Goal: Task Accomplishment & Management: Use online tool/utility

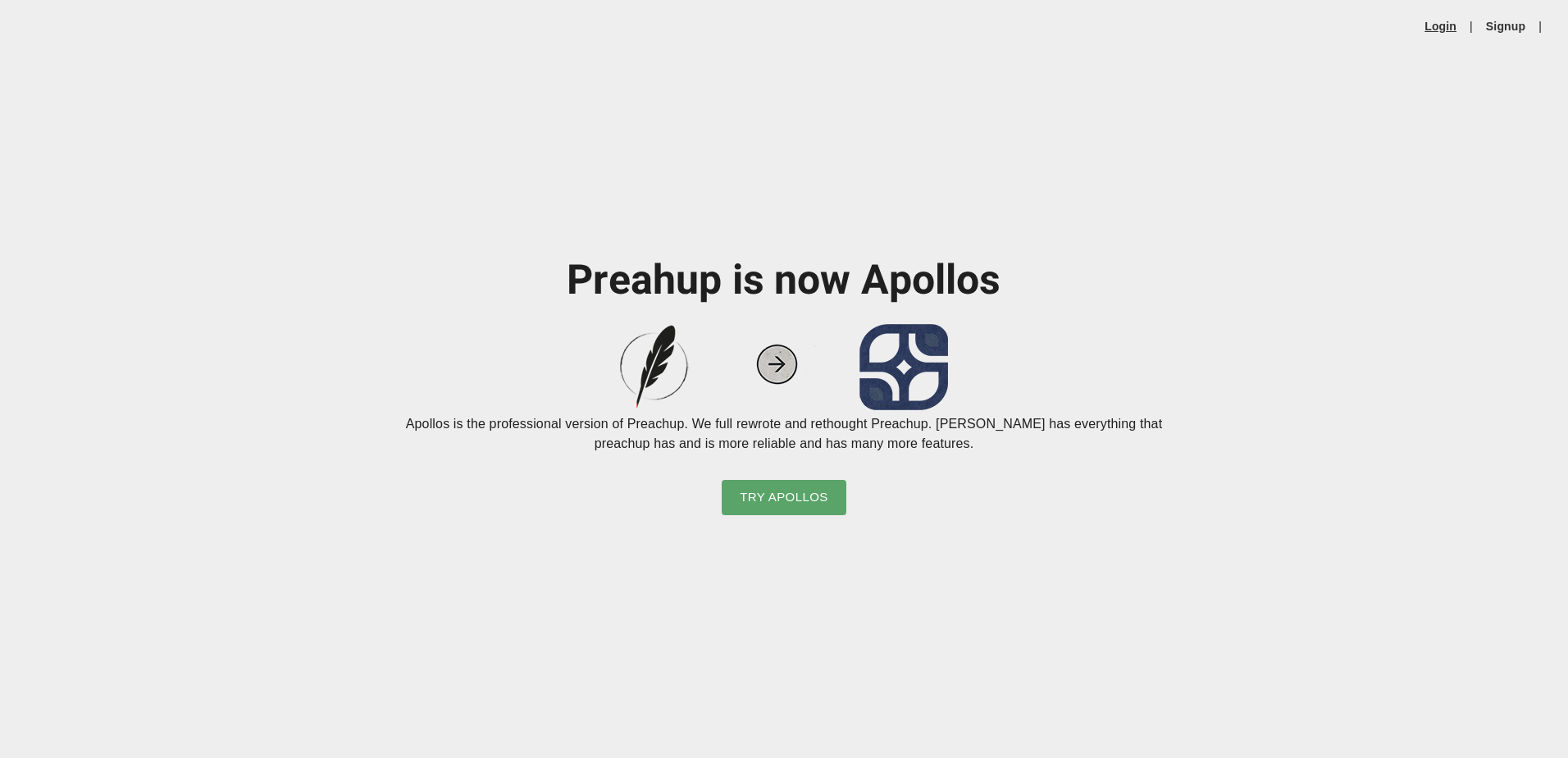
click at [1450, 30] on link "Login" at bounding box center [1441, 26] width 32 height 16
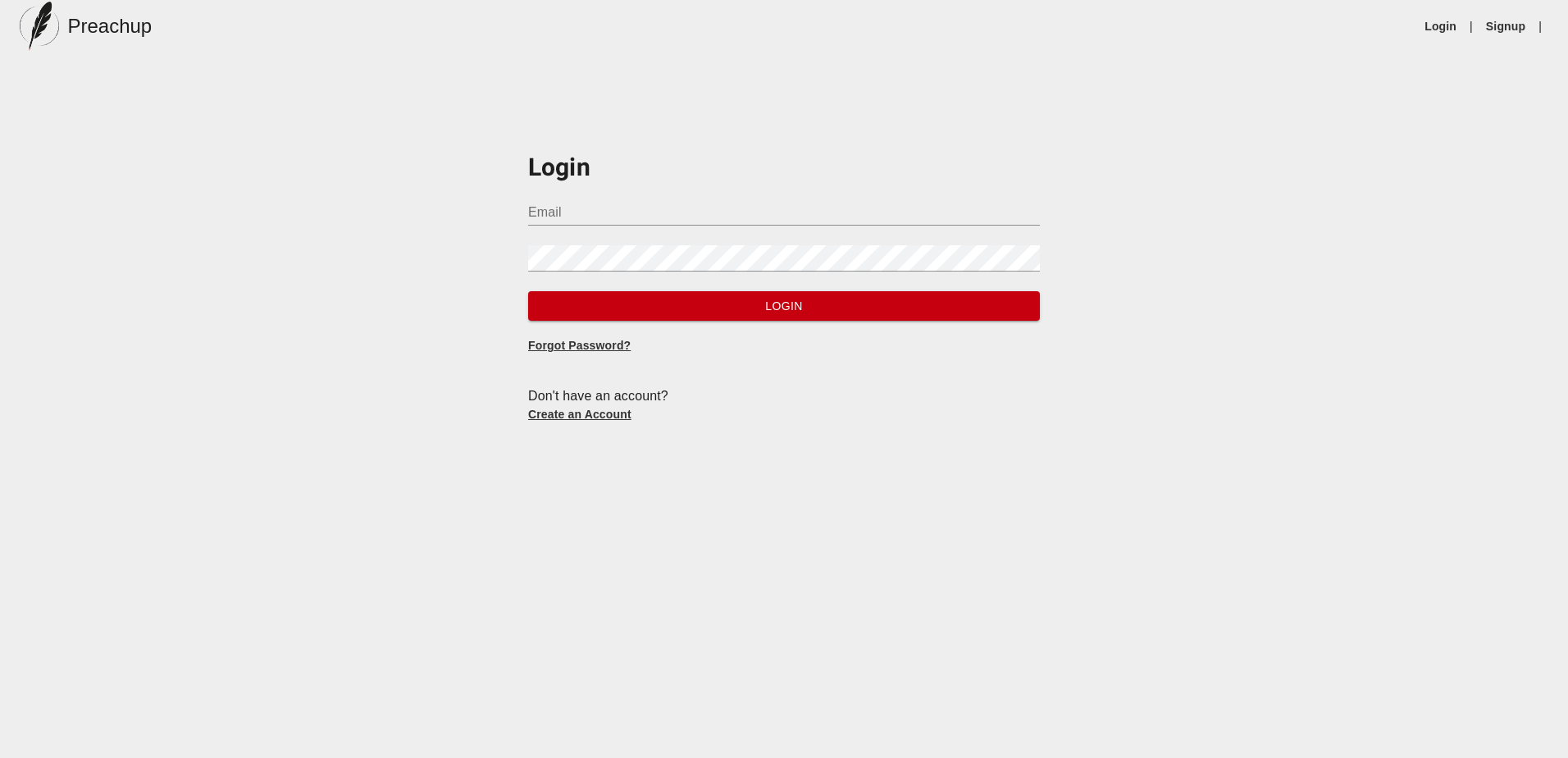
type input "[PERSON_NAME][EMAIL_ADDRESS][DOMAIN_NAME]"
click at [720, 311] on span "Login" at bounding box center [784, 306] width 486 height 20
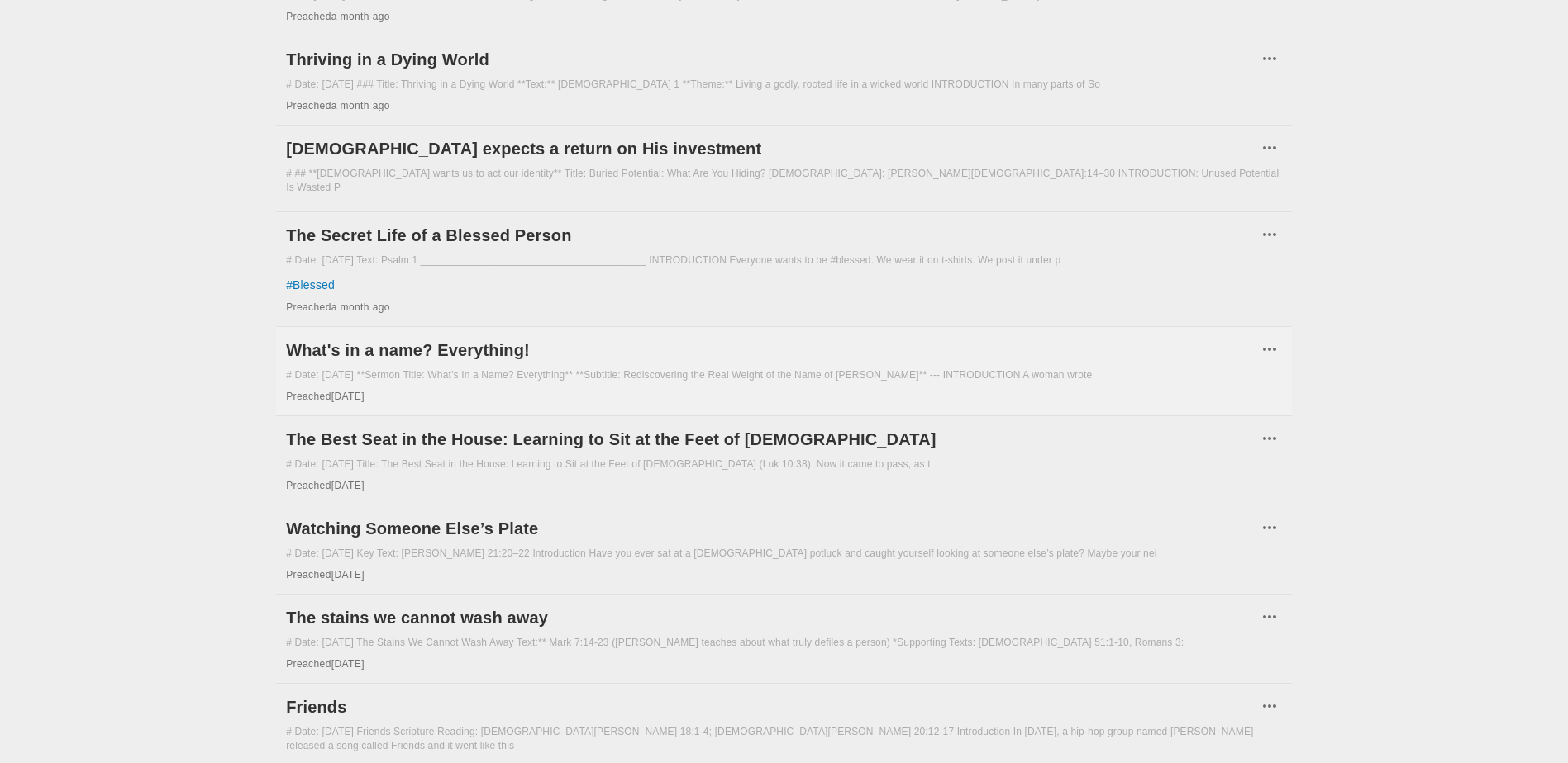
scroll to position [248, 0]
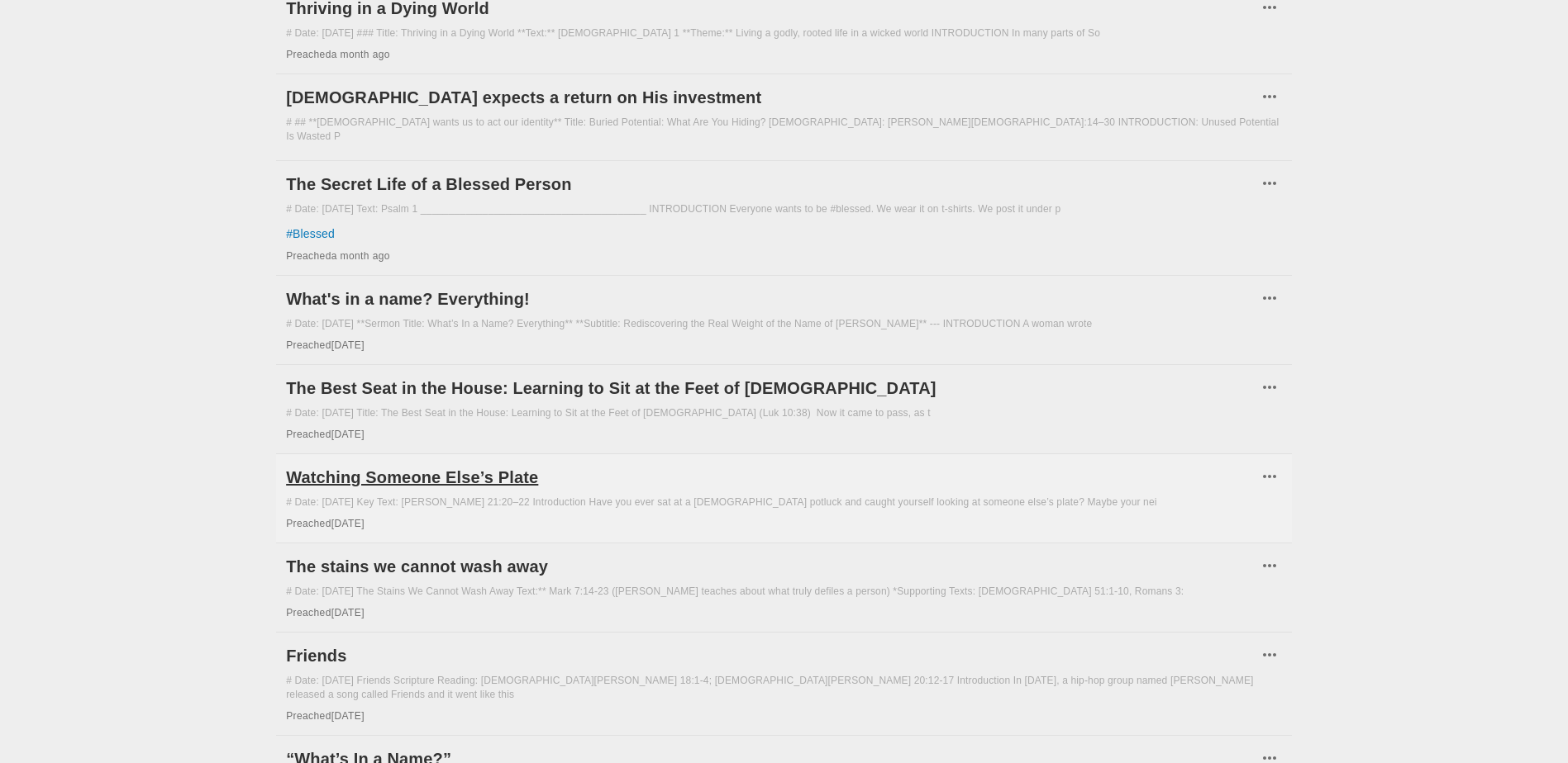
click at [386, 468] on h6 "Watching Someone Else’s Plate" at bounding box center [771, 477] width 971 height 27
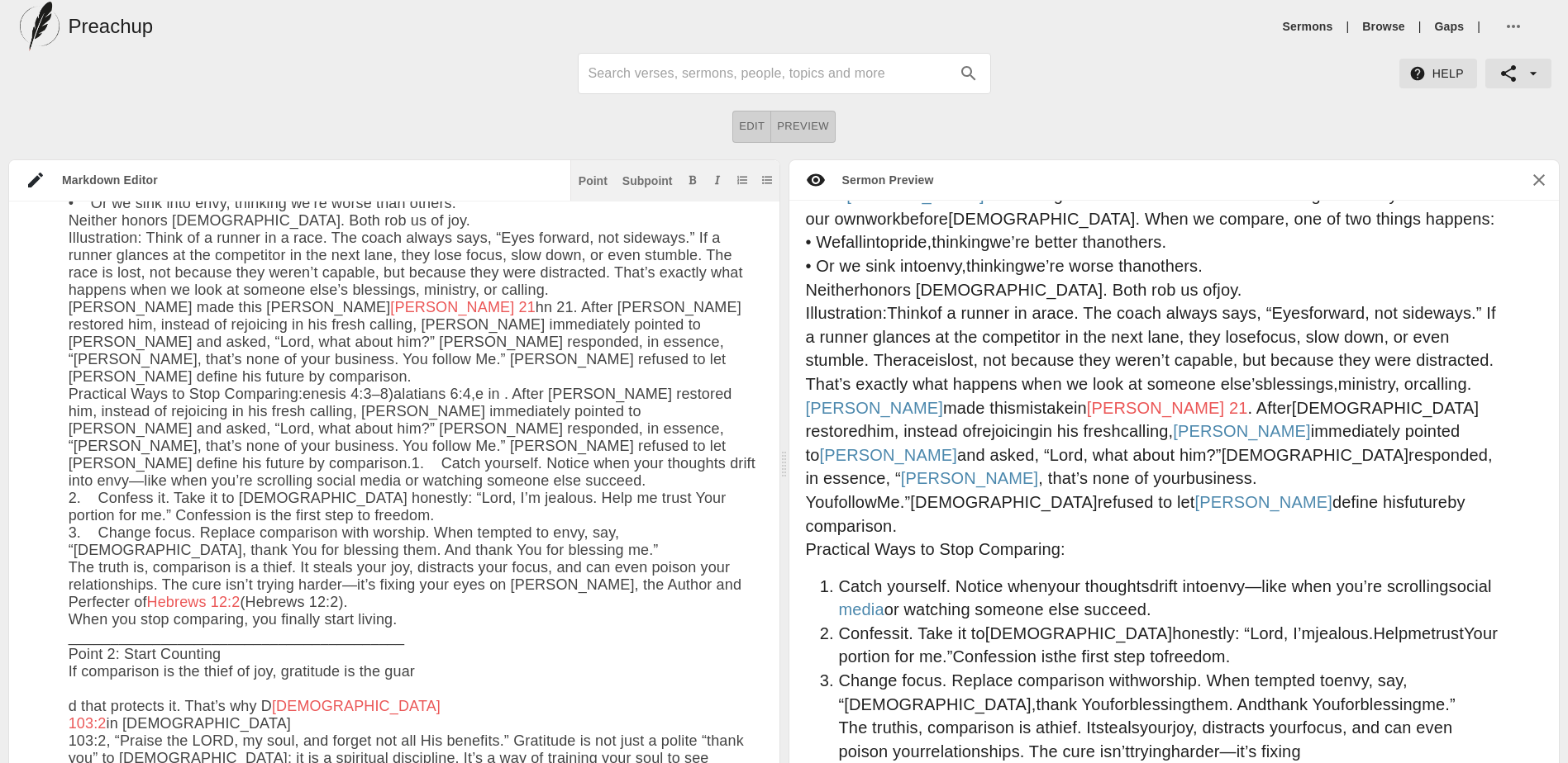
scroll to position [1085, 0]
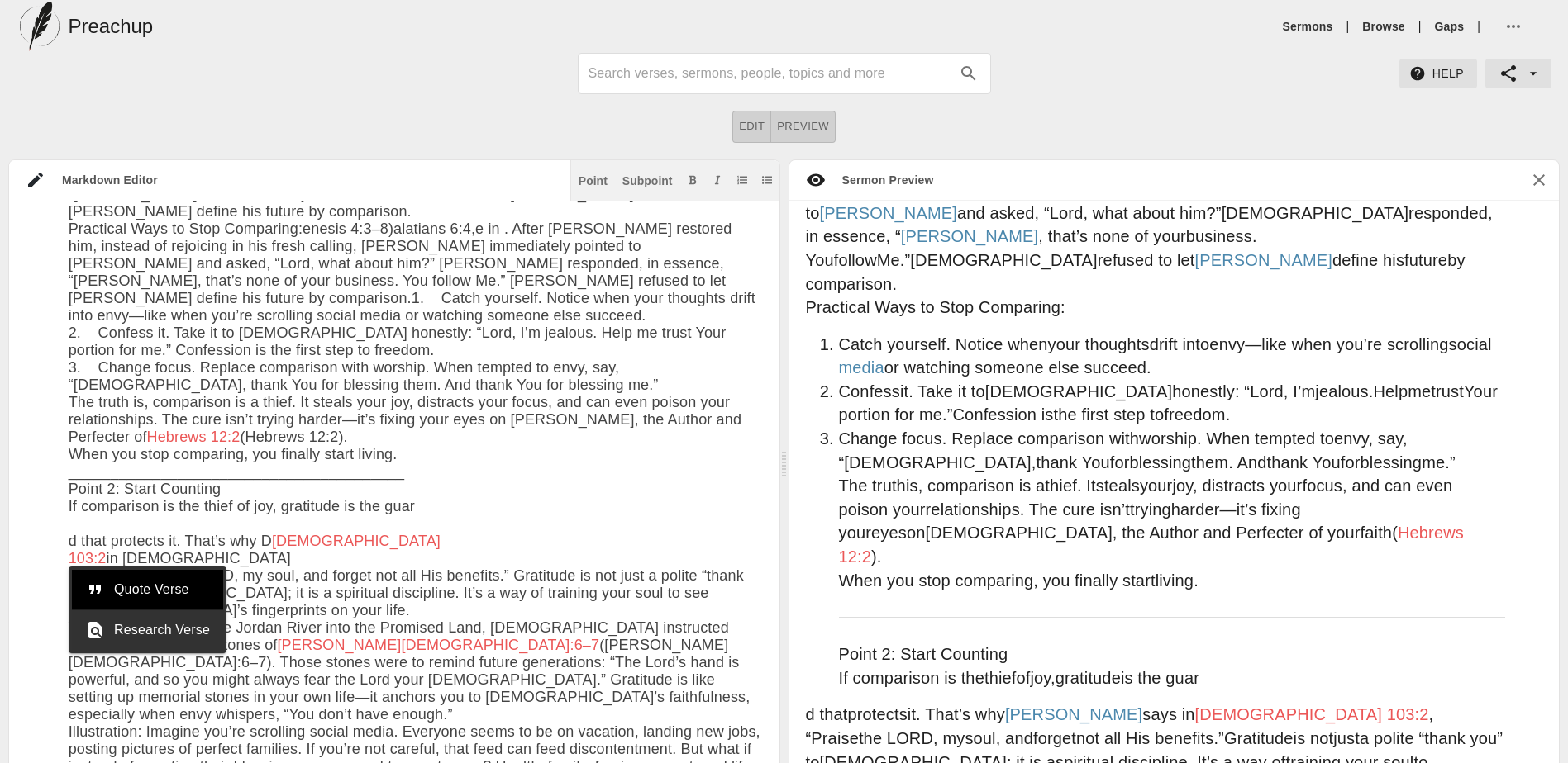
click at [153, 628] on span "Research Verse" at bounding box center [162, 630] width 96 height 20
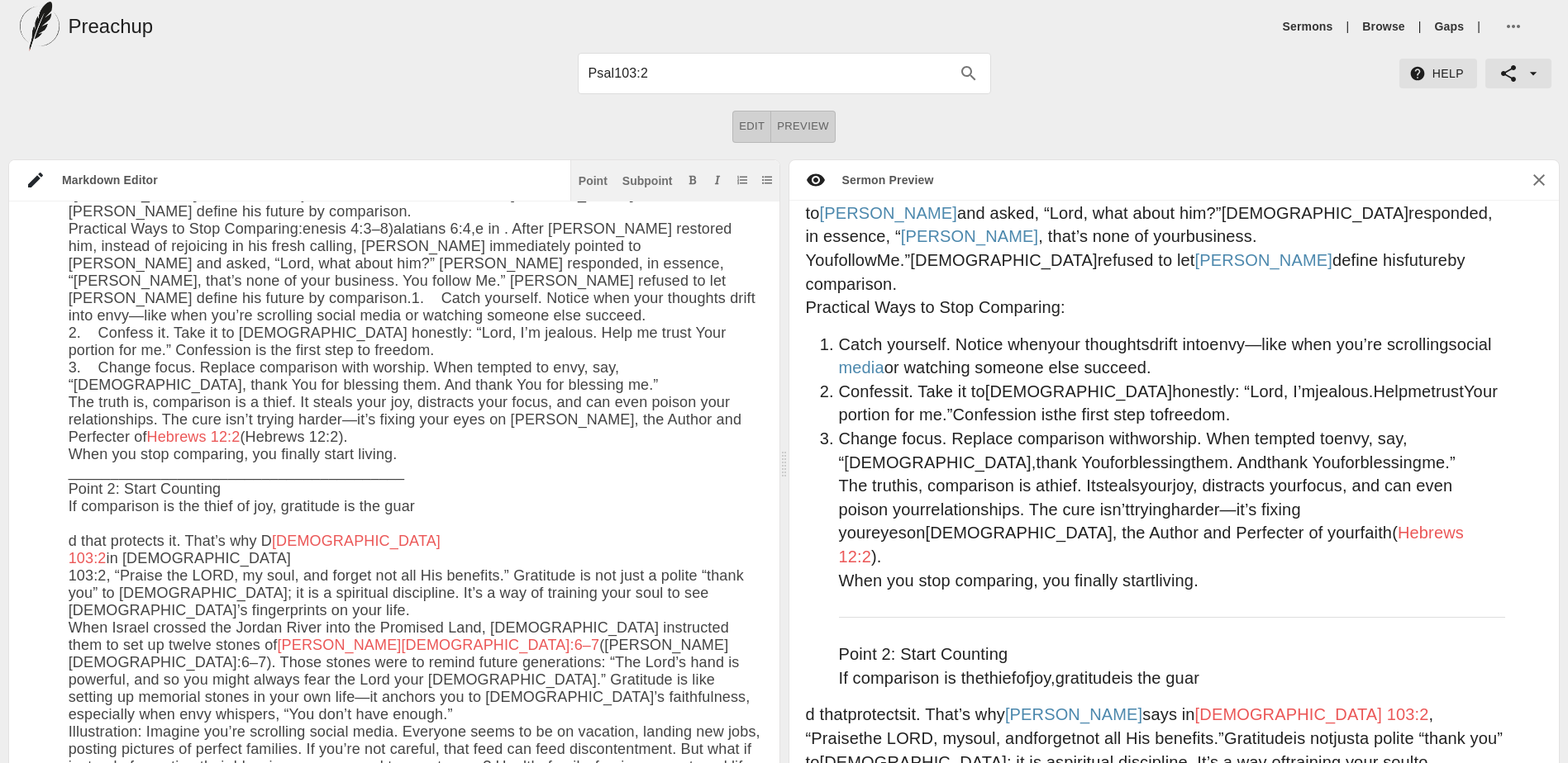
click at [1222, 602] on li "Change focus . Replace comparison with worship . When tempted to envy , say, “ …" at bounding box center [1172, 559] width 667 height 263
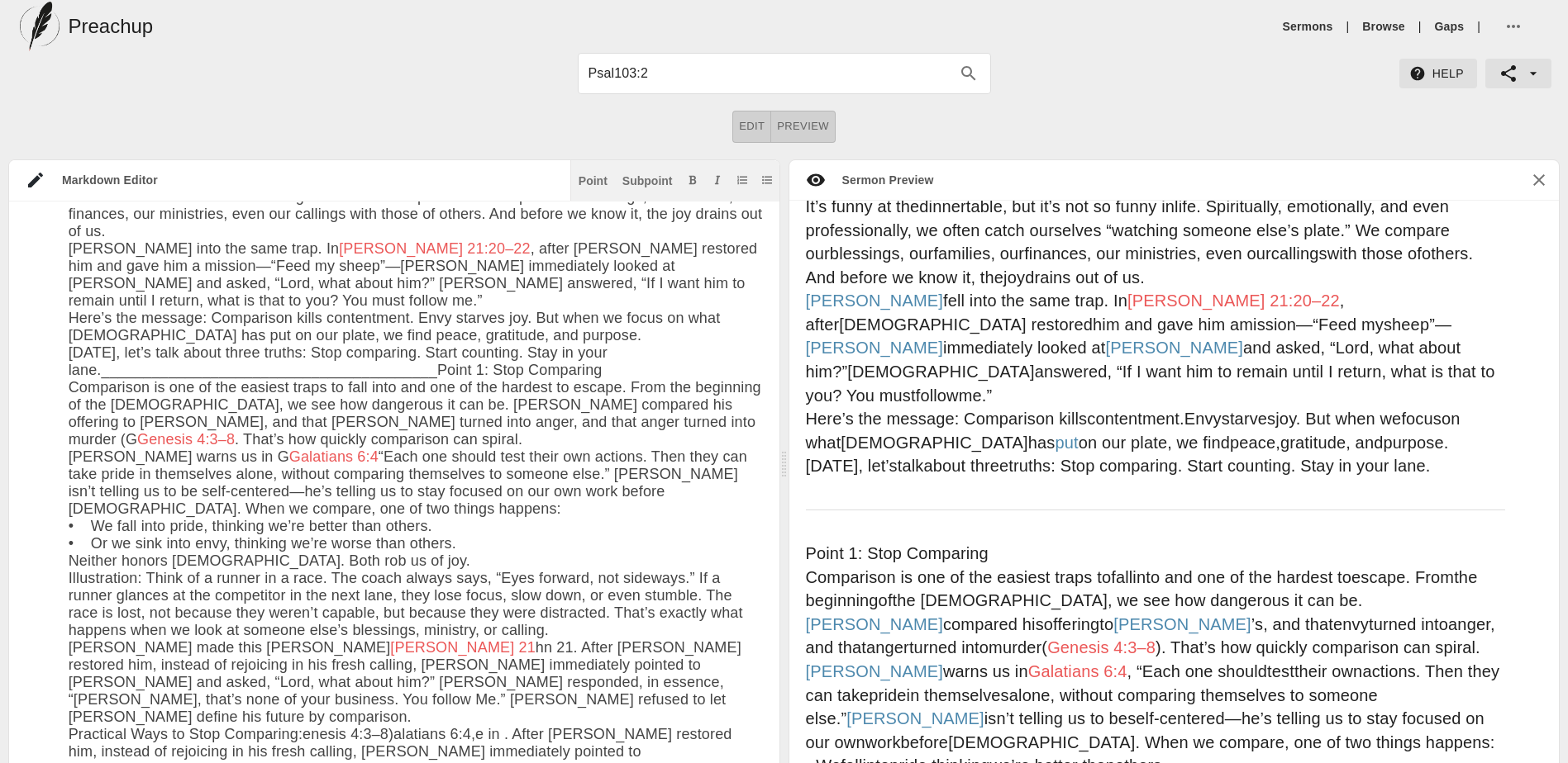
scroll to position [16, 0]
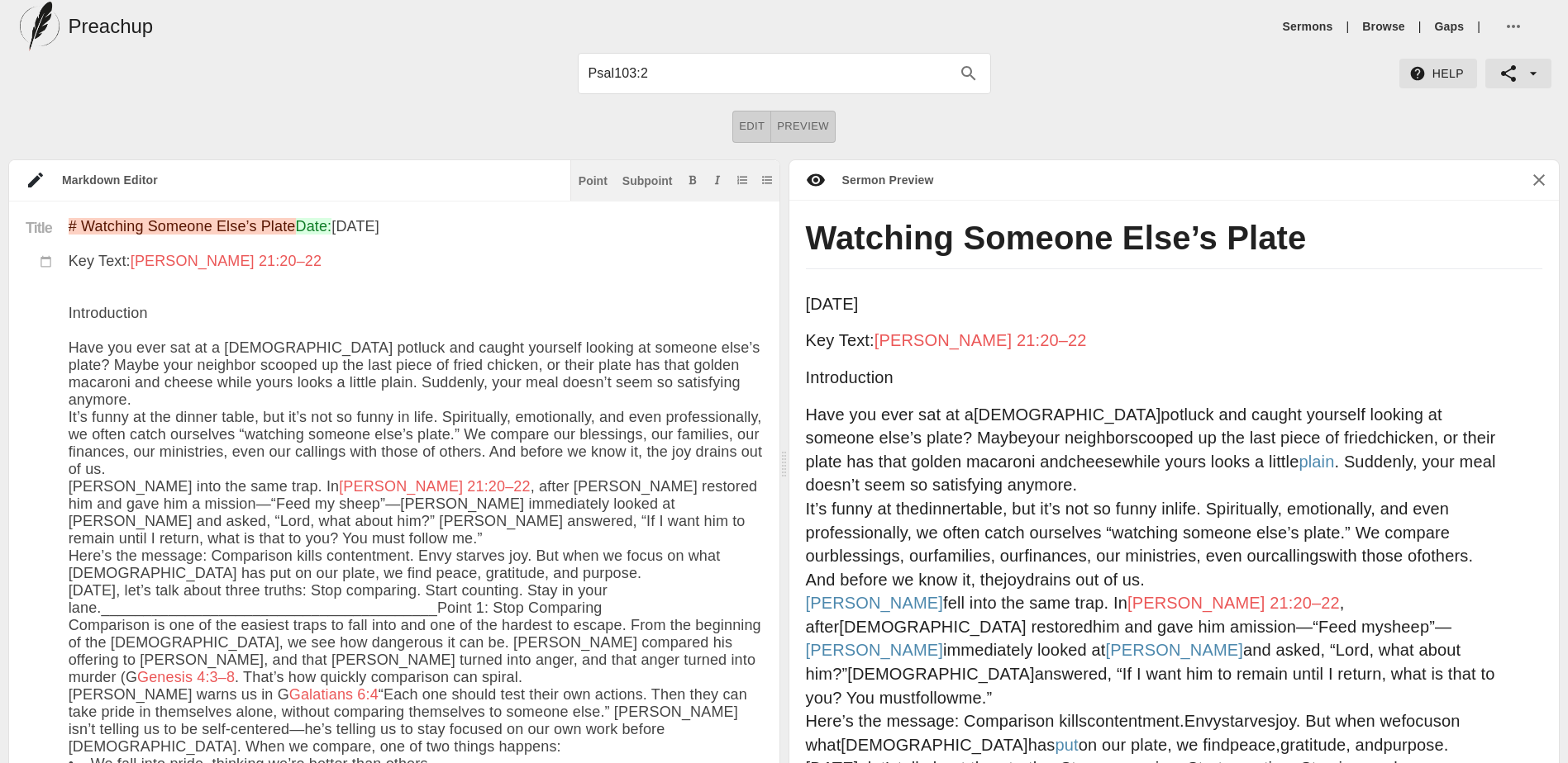
type input "Psal103:2"
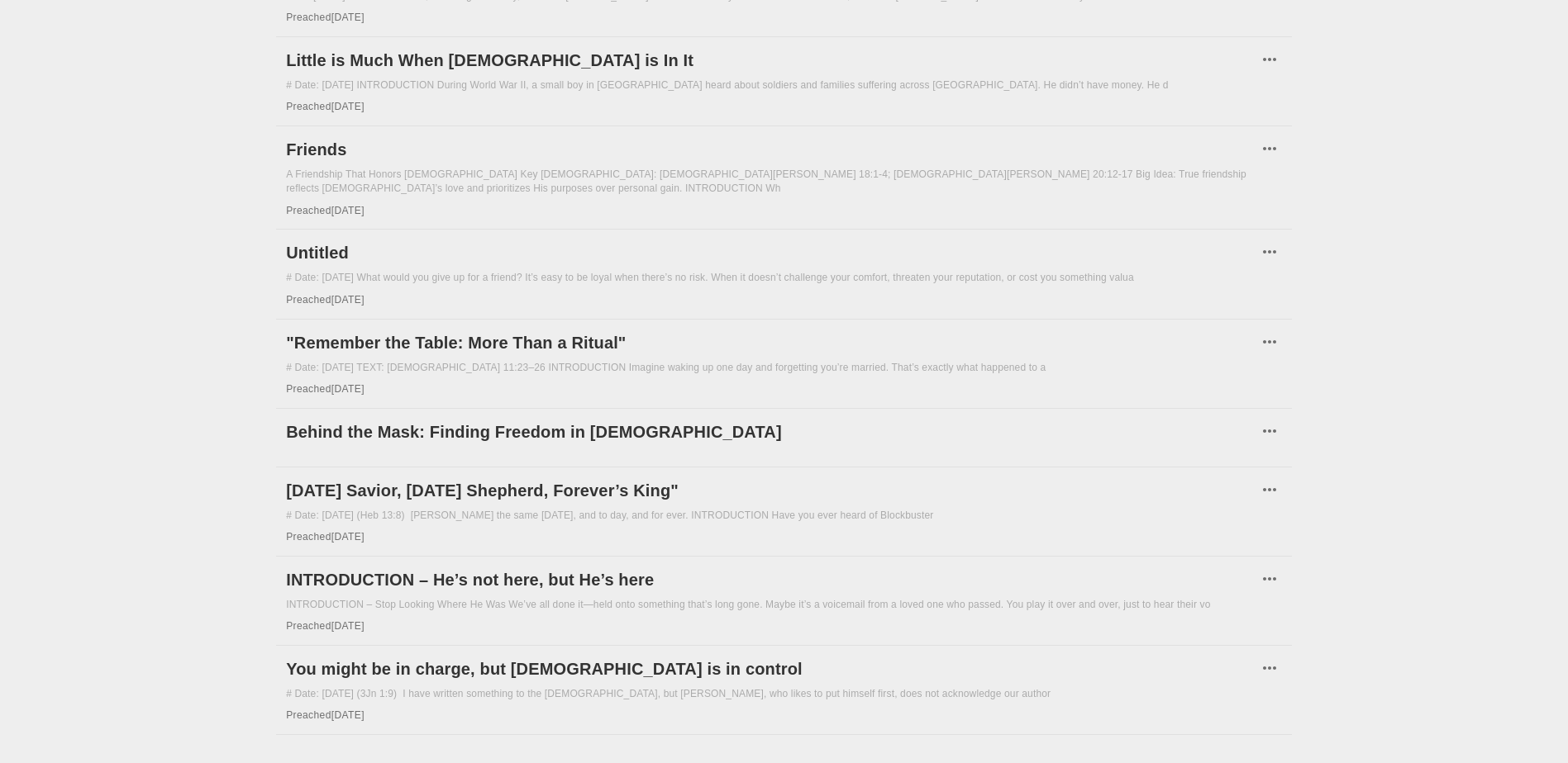
scroll to position [1250, 0]
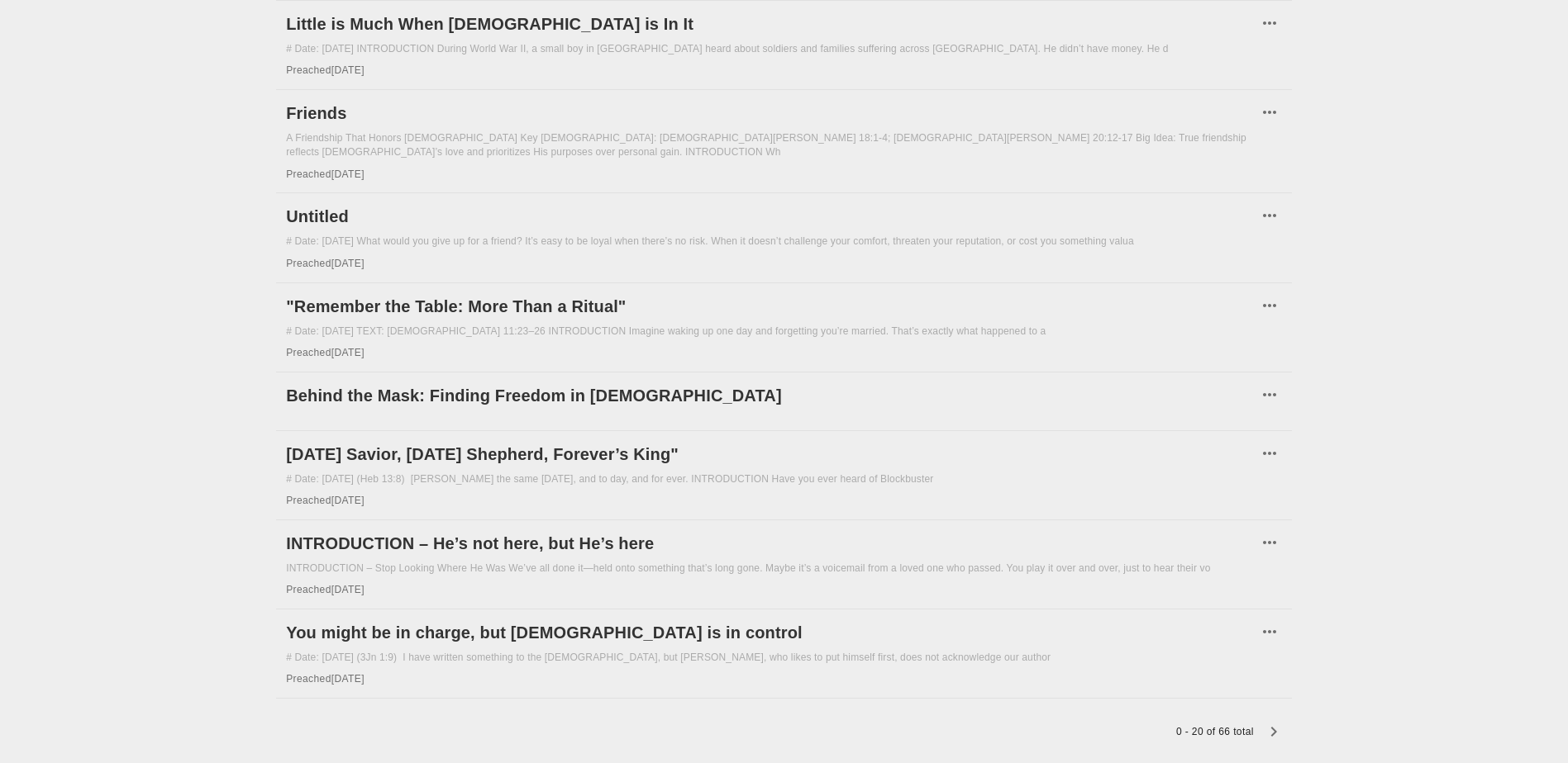
click at [1273, 722] on icon "button" at bounding box center [1273, 731] width 20 height 20
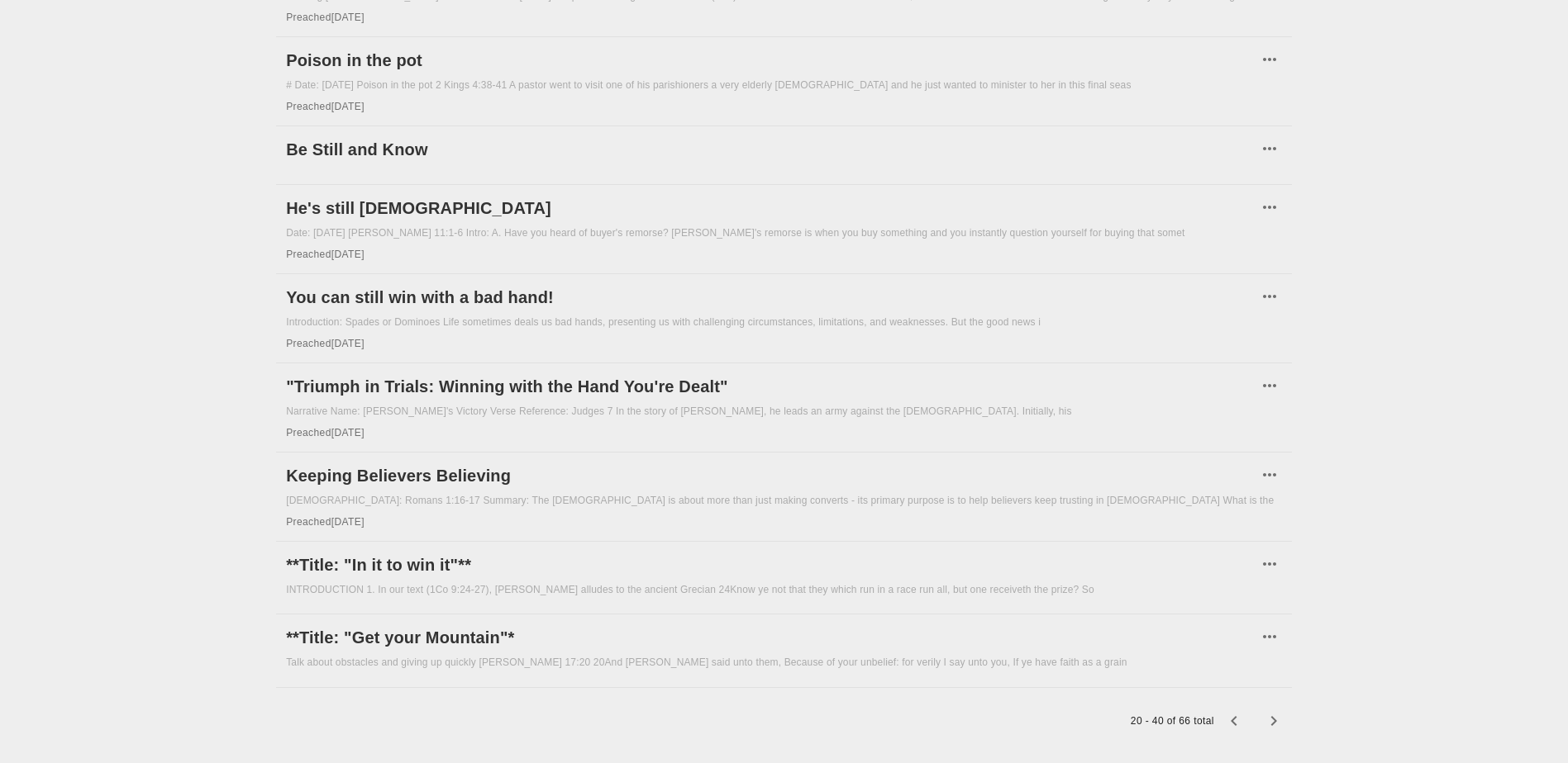
scroll to position [1178, 0]
click at [1270, 708] on icon "button" at bounding box center [1273, 718] width 20 height 20
click at [1275, 708] on icon "button" at bounding box center [1273, 718] width 20 height 20
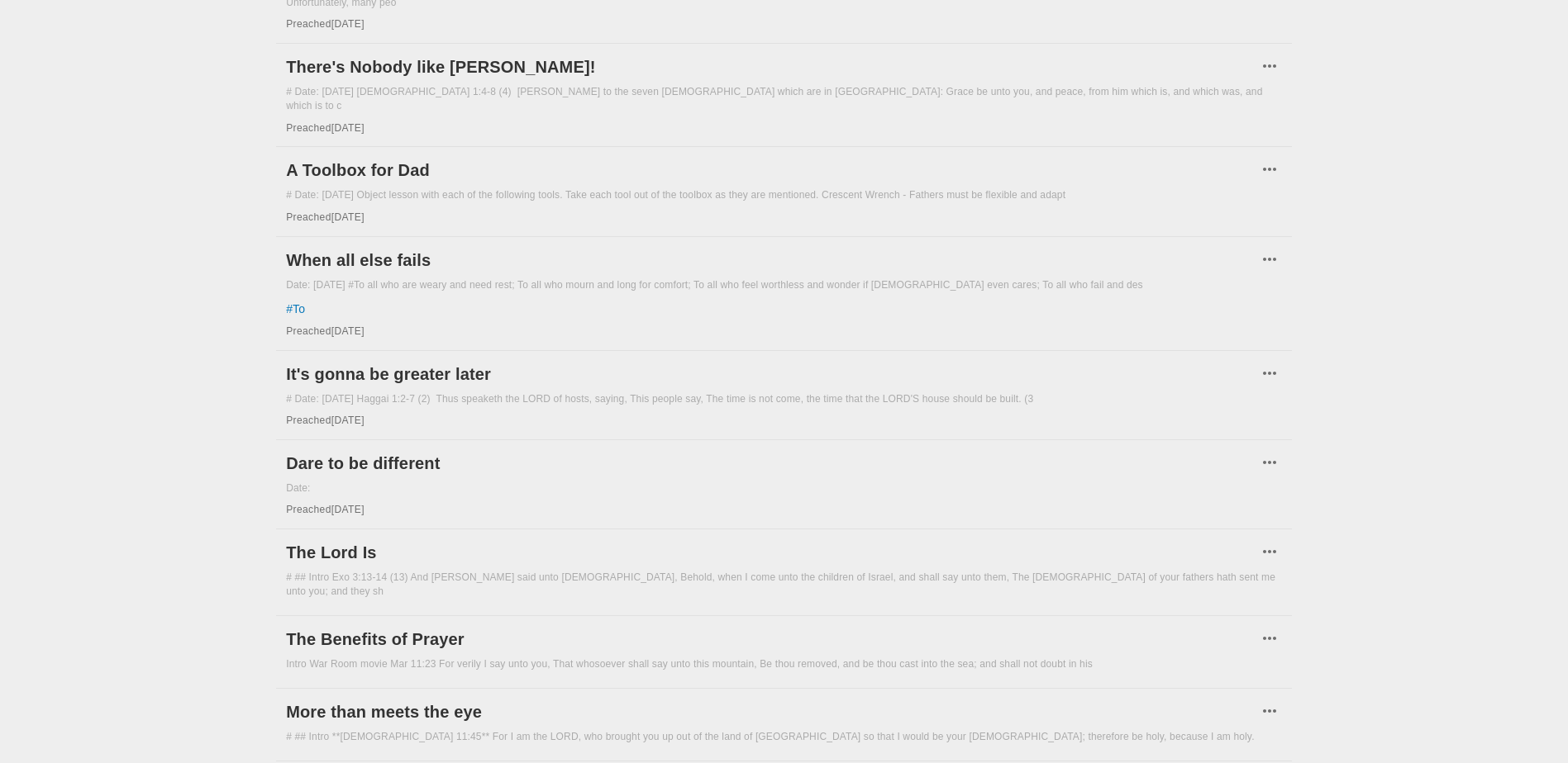
scroll to position [1239, 0]
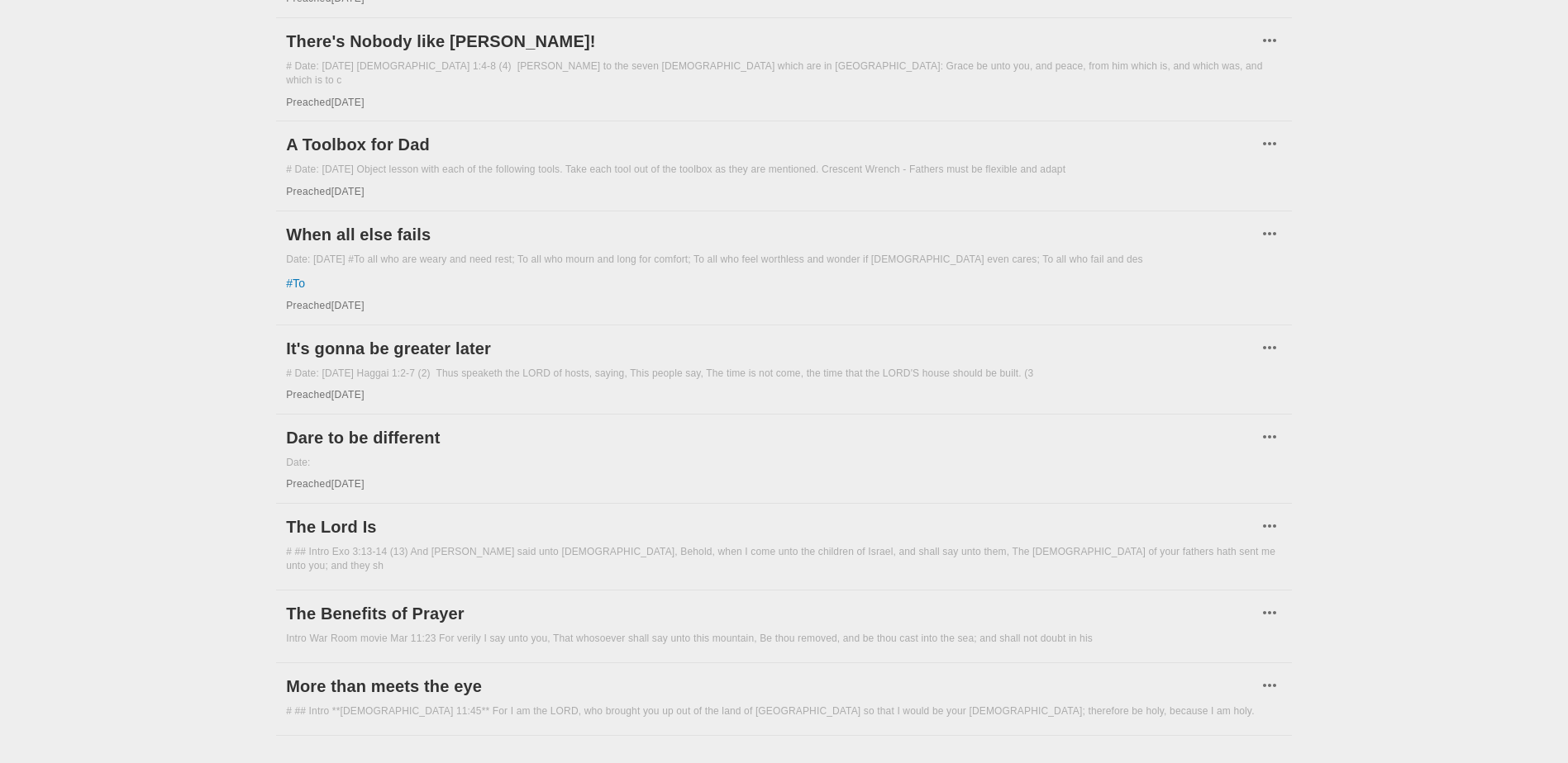
click at [1272, 759] on icon "button" at bounding box center [1273, 768] width 20 height 20
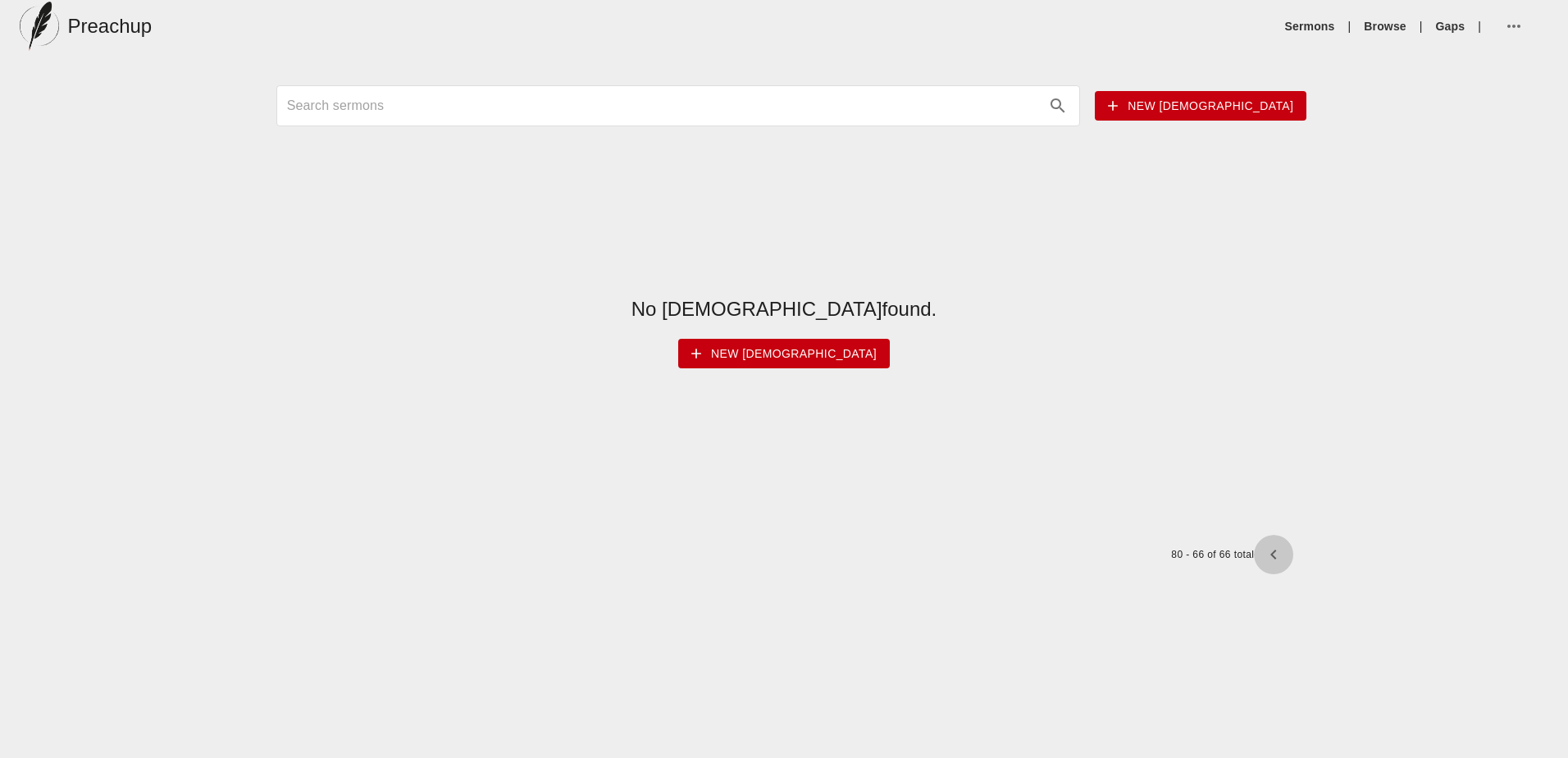
click at [1277, 565] on button "button" at bounding box center [1273, 554] width 39 height 39
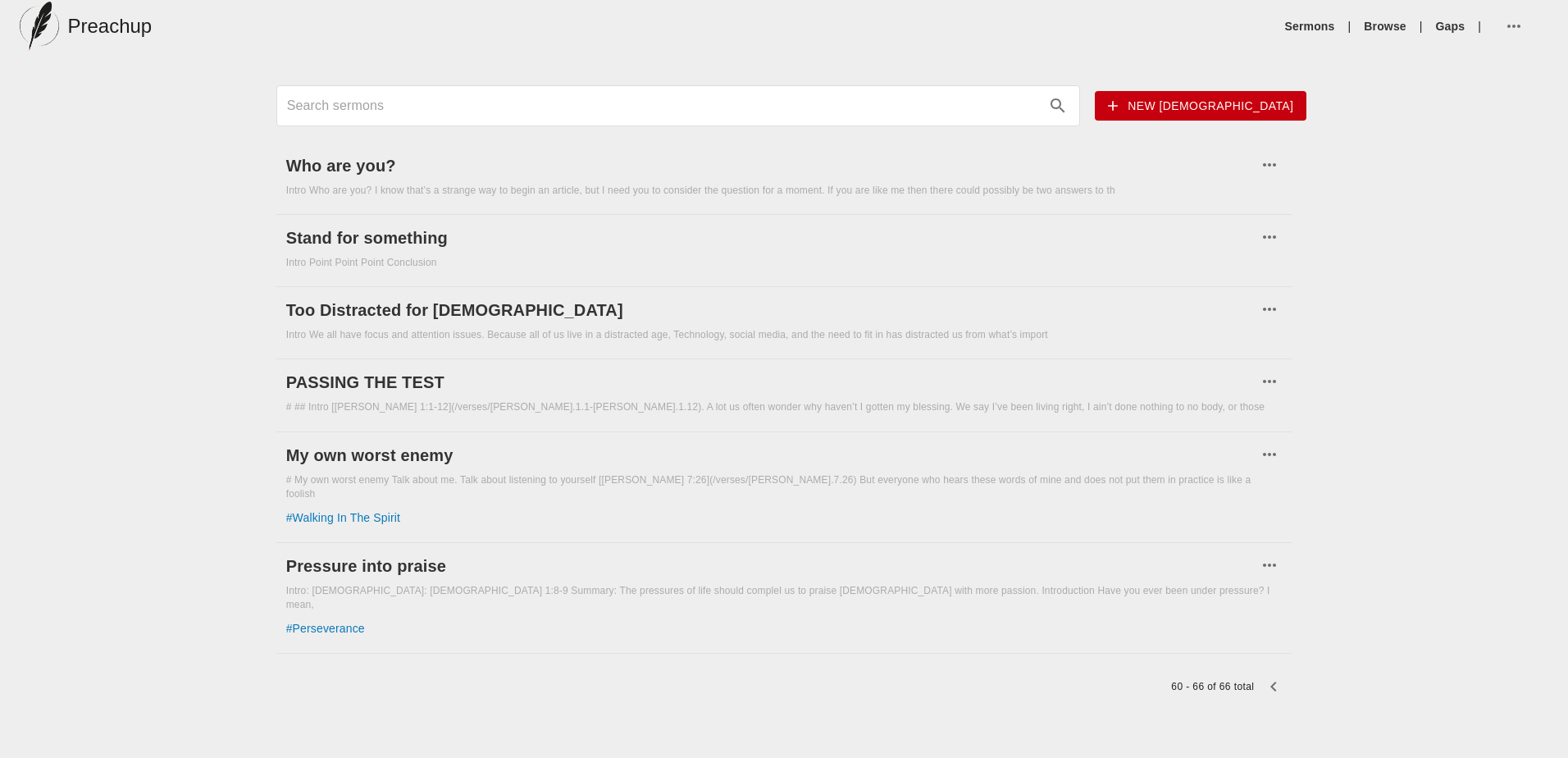
click at [1265, 677] on icon "button" at bounding box center [1273, 686] width 20 height 20
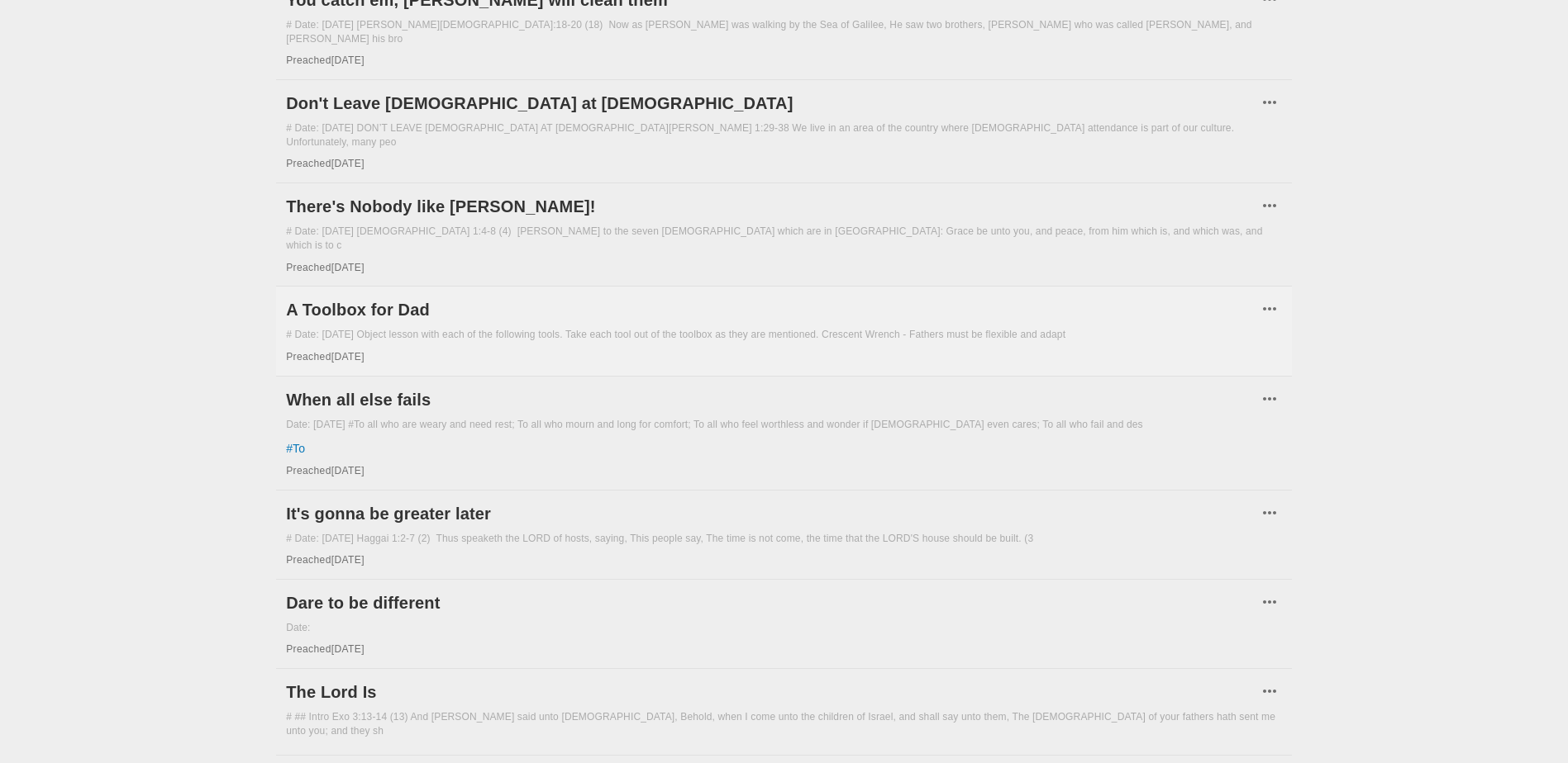
scroll to position [1249, 0]
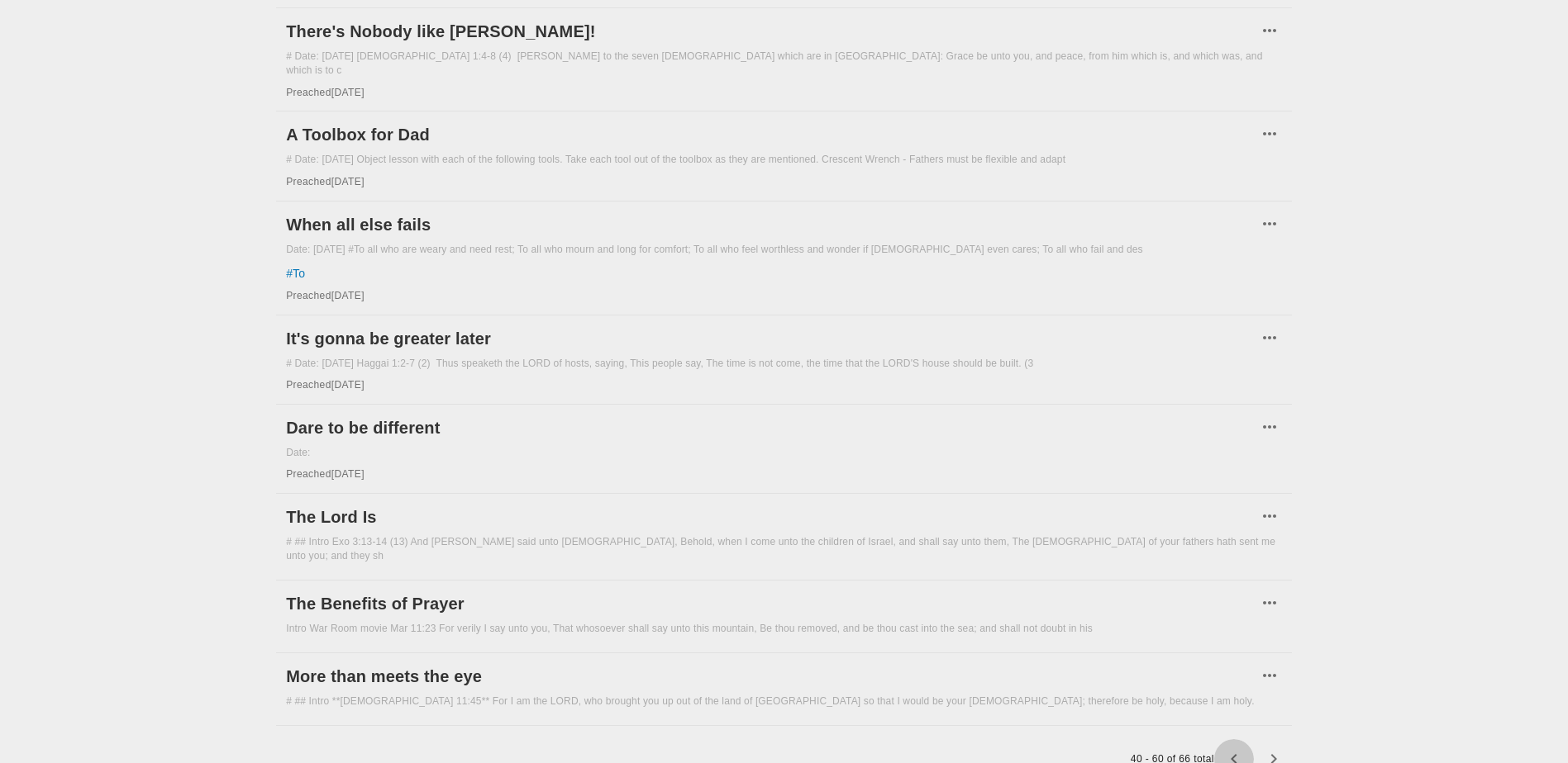
click at [1242, 749] on icon "button" at bounding box center [1233, 759] width 20 height 20
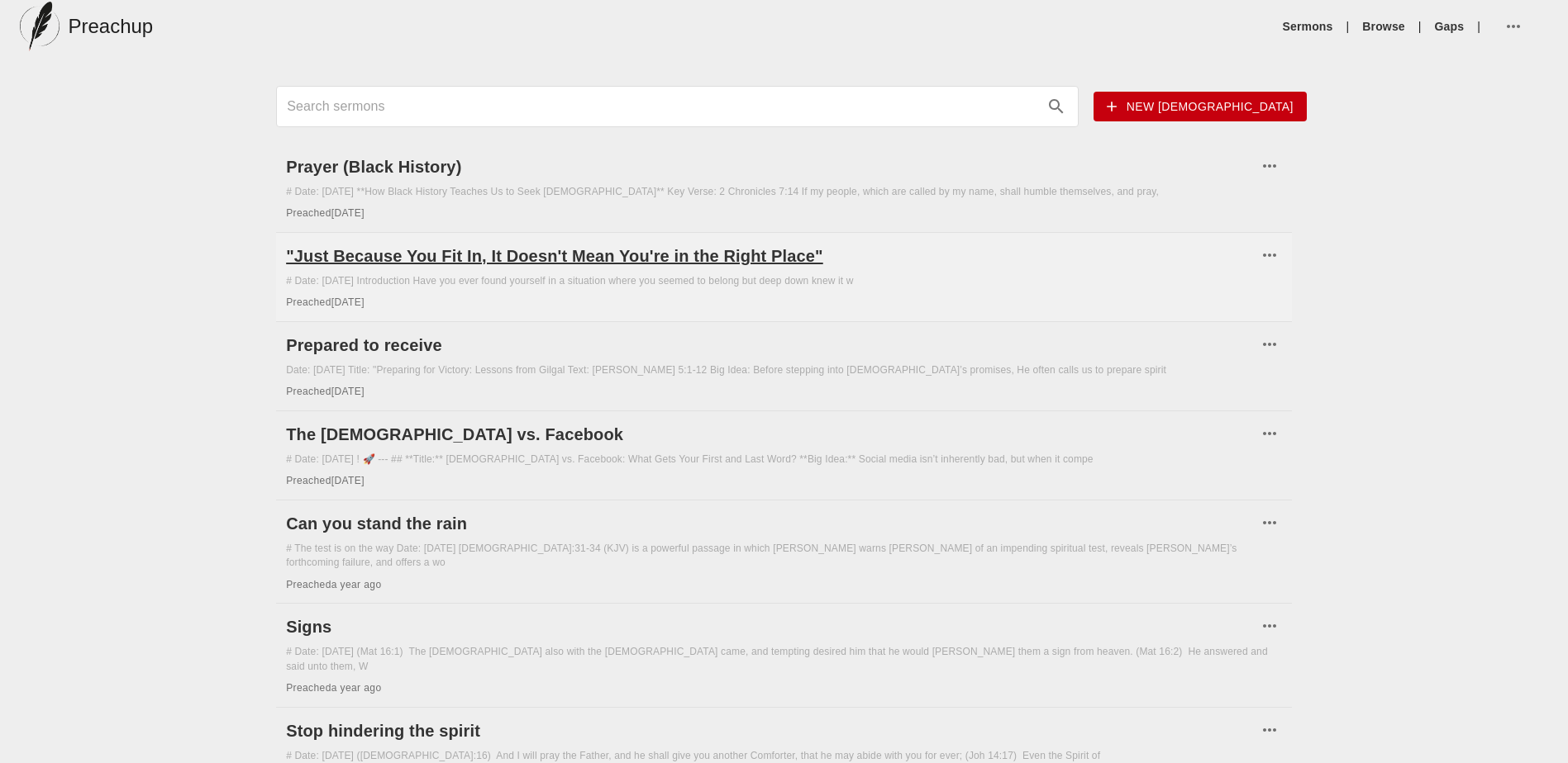
click at [481, 260] on h6 ""Just Because You Fit In, It Doesn't Mean You're in the Right Place"" at bounding box center [771, 256] width 971 height 27
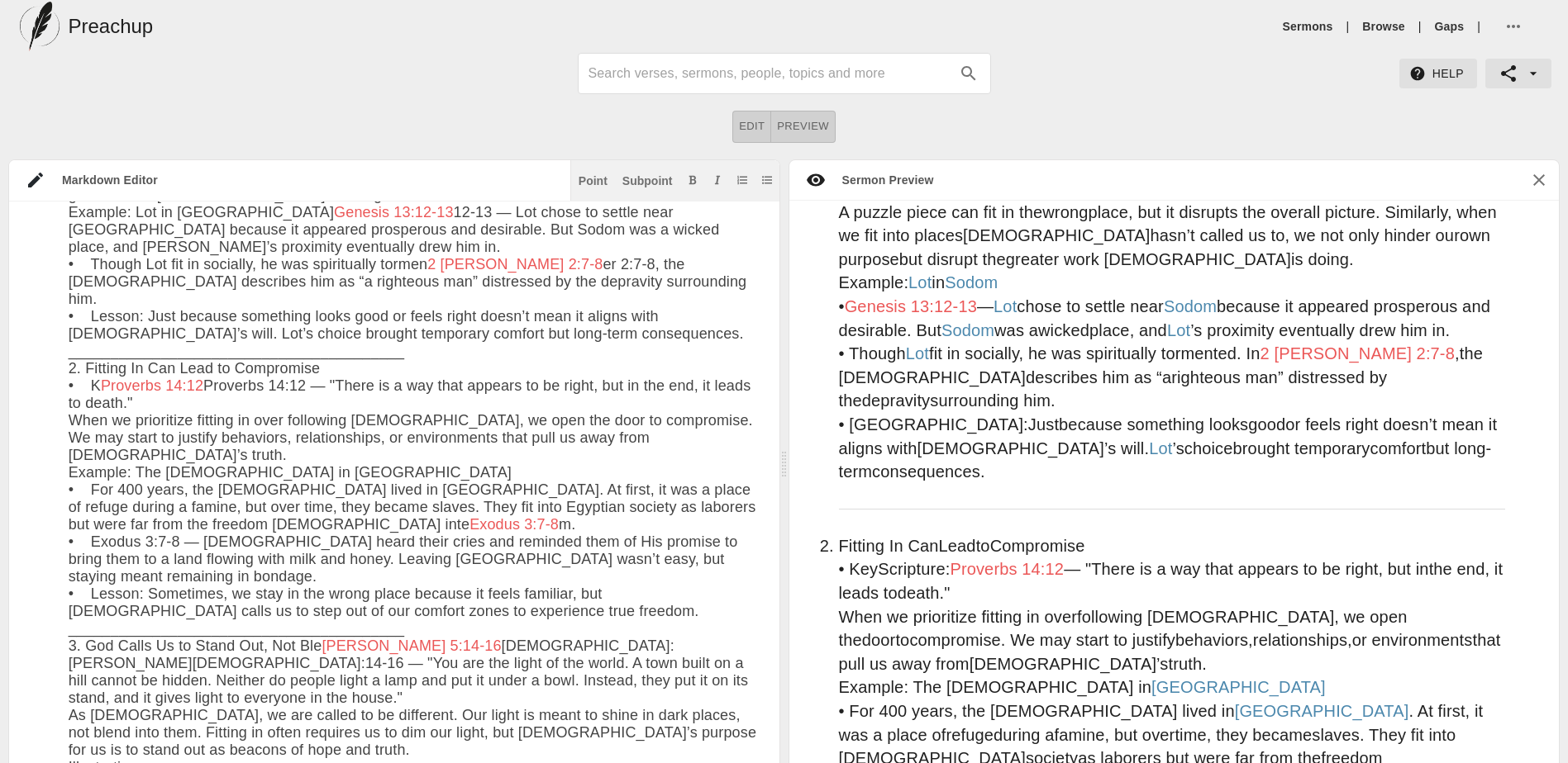
scroll to position [530, 0]
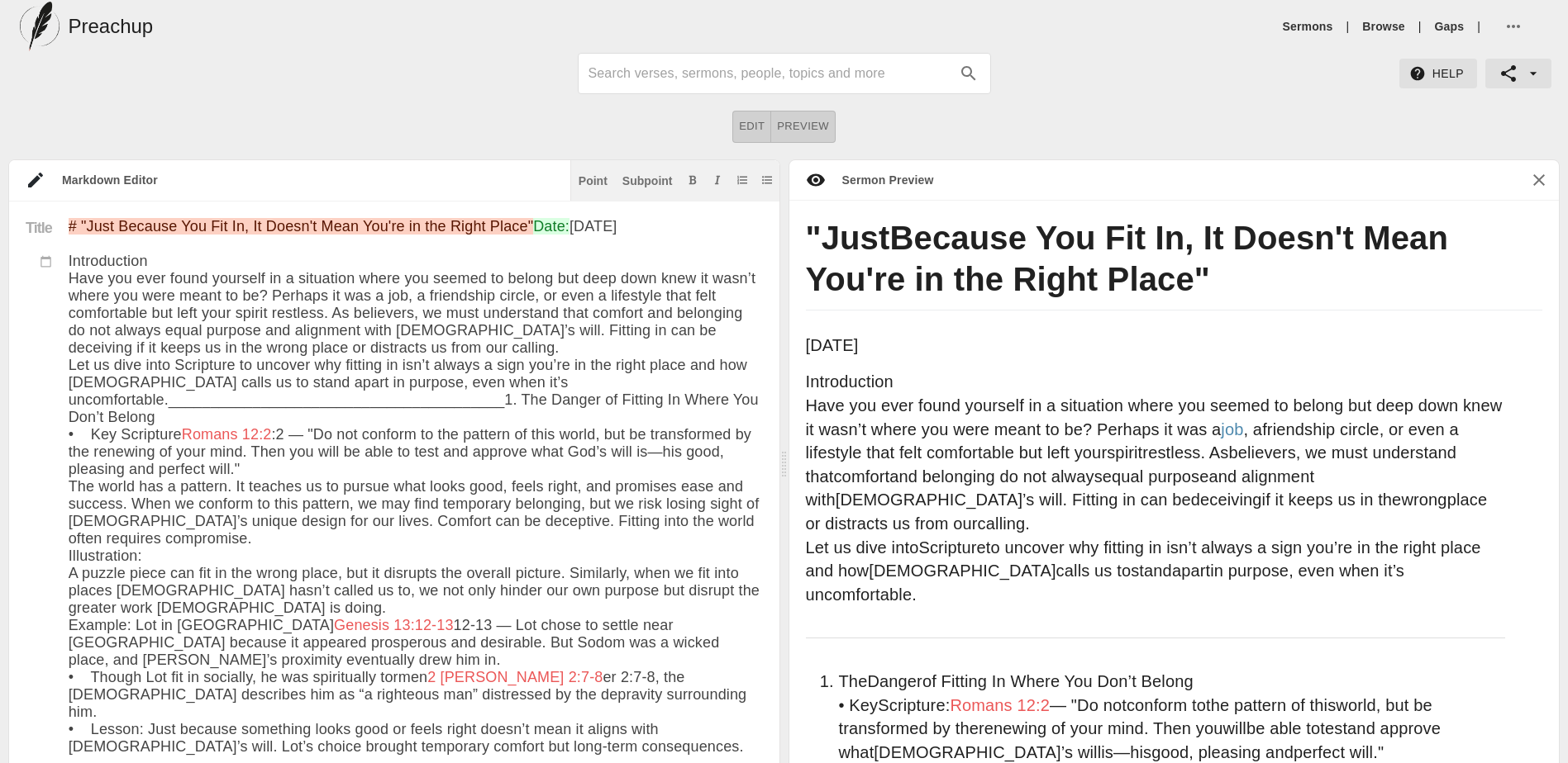
drag, startPoint x: 821, startPoint y: 226, endPoint x: 1091, endPoint y: 298, distance: 279.4
click at [1091, 298] on h1 "" Just Because You Fit In, It Doesn't Mean You're in the Right Place"" at bounding box center [1174, 263] width 737 height 94
copy h1 "Just Because You Fit In, It Doesn't Mean You're in the Right Place""
